Goal: Transaction & Acquisition: Purchase product/service

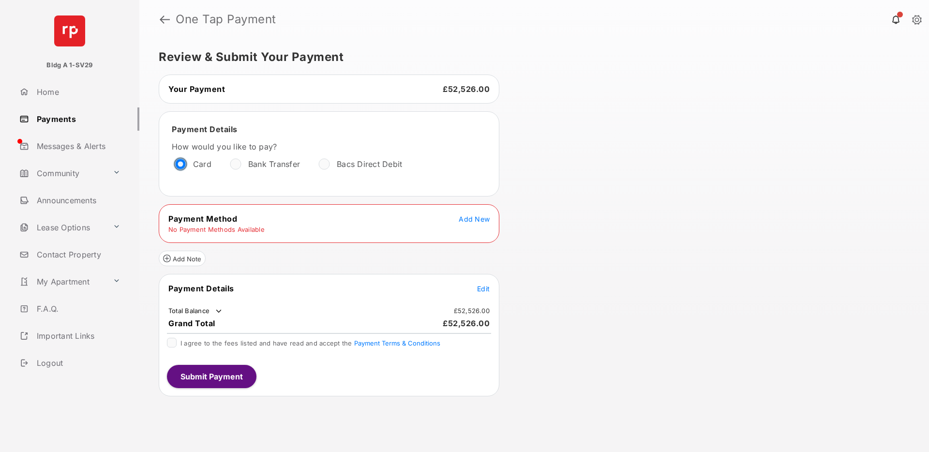
click at [669, 155] on div "Review & Submit Your Payment Your Payment £52,526.00 Payment Details How would …" at bounding box center [534, 245] width 790 height 413
click at [472, 224] on table "Payment Method Add New No Payment Methods Available" at bounding box center [329, 224] width 340 height 22
click at [472, 220] on span "Add New" at bounding box center [474, 219] width 31 height 8
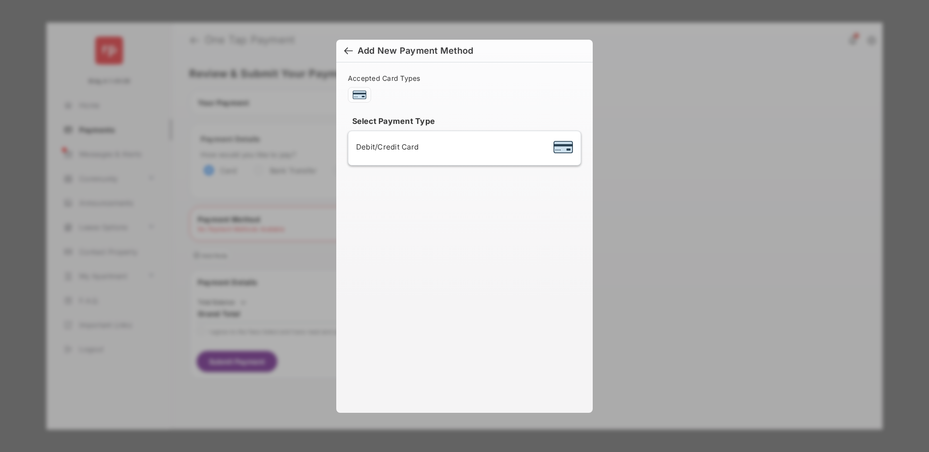
click at [441, 151] on div "Debit/Credit Card" at bounding box center [464, 148] width 217 height 18
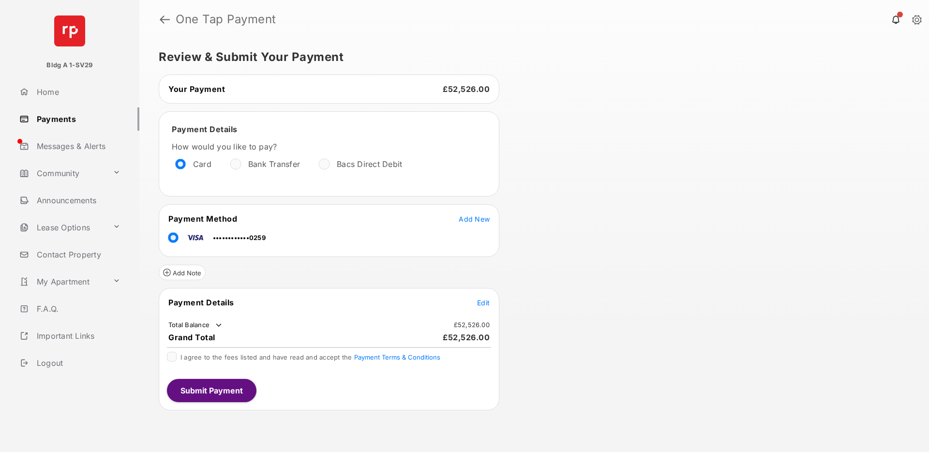
click at [481, 303] on span "Edit" at bounding box center [483, 303] width 13 height 8
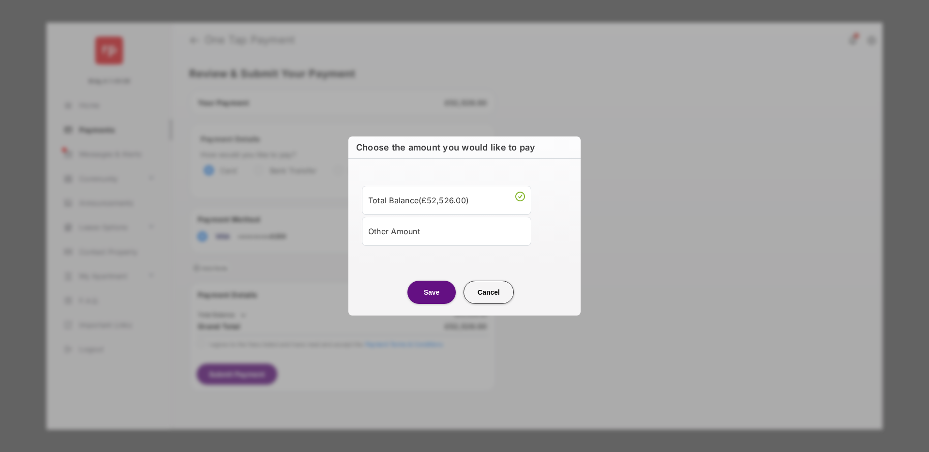
click at [434, 229] on div "Other Amount" at bounding box center [446, 231] width 157 height 16
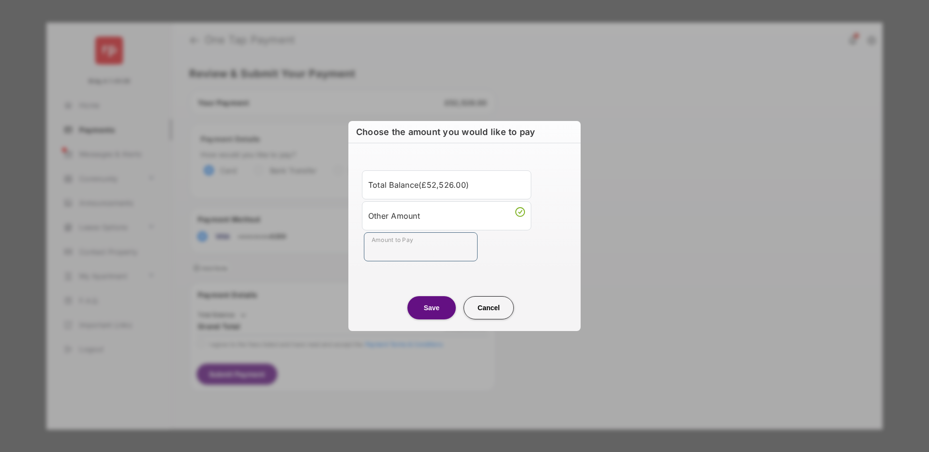
click at [427, 249] on input "Amount to Pay" at bounding box center [421, 246] width 114 height 29
type input "***"
click at [437, 313] on button "Save" at bounding box center [432, 307] width 48 height 23
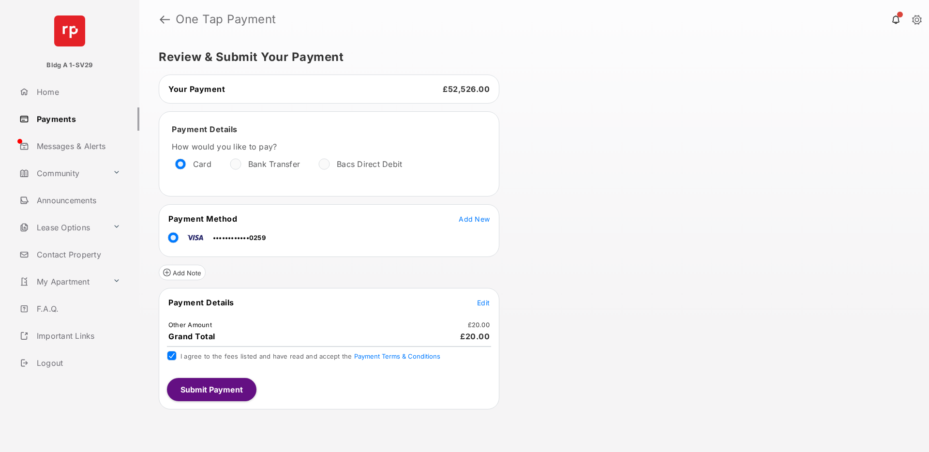
click at [209, 387] on button "Submit Payment" at bounding box center [212, 389] width 90 height 23
